Goal: Task Accomplishment & Management: Complete application form

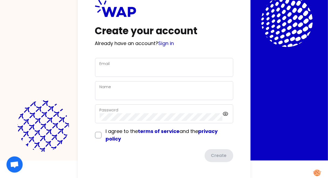
scroll to position [18, 0]
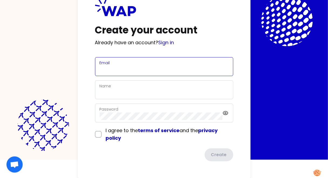
click at [127, 70] on input "Email" at bounding box center [163, 70] width 129 height 8
type input "[PERSON_NAME][EMAIL_ADDRESS][PERSON_NAME][DOMAIN_NAME]"
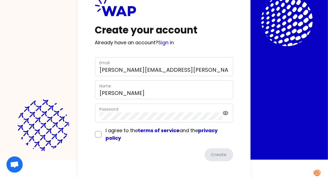
click at [148, 97] on div "Name [PERSON_NAME]" at bounding box center [164, 89] width 138 height 19
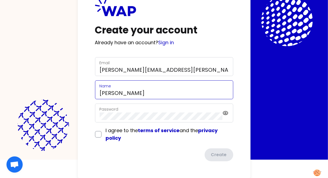
click at [142, 95] on input "[PERSON_NAME]" at bounding box center [163, 93] width 129 height 8
type input "[PERSON_NAME]"
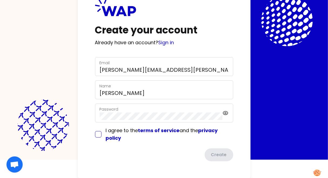
click at [100, 131] on input "checkbox" at bounding box center [98, 134] width 6 height 6
checkbox input "true"
click at [221, 154] on button "Create" at bounding box center [218, 155] width 30 height 14
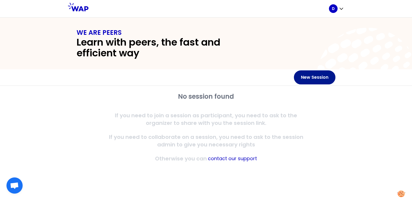
click at [311, 78] on button "New Session" at bounding box center [315, 77] width 42 height 14
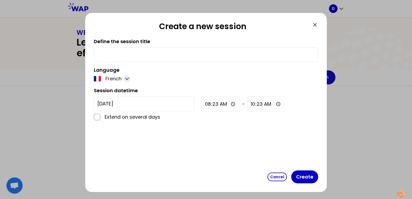
click at [128, 79] on icon "button" at bounding box center [126, 79] width 3 height 2
click at [113, 93] on span "English" at bounding box center [117, 92] width 16 height 8
click at [314, 23] on icon at bounding box center [315, 25] width 6 height 6
